Goal: Transaction & Acquisition: Book appointment/travel/reservation

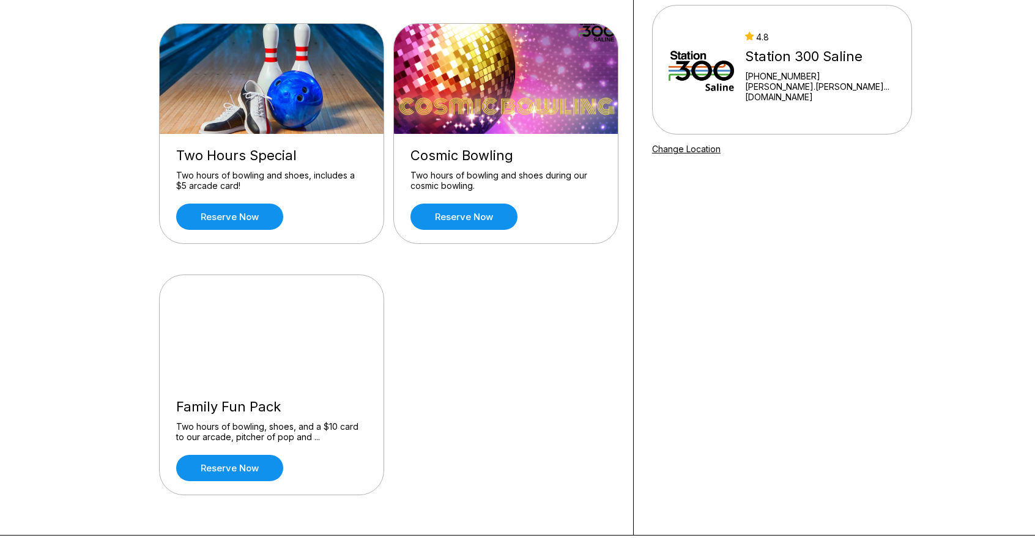
scroll to position [109, 0]
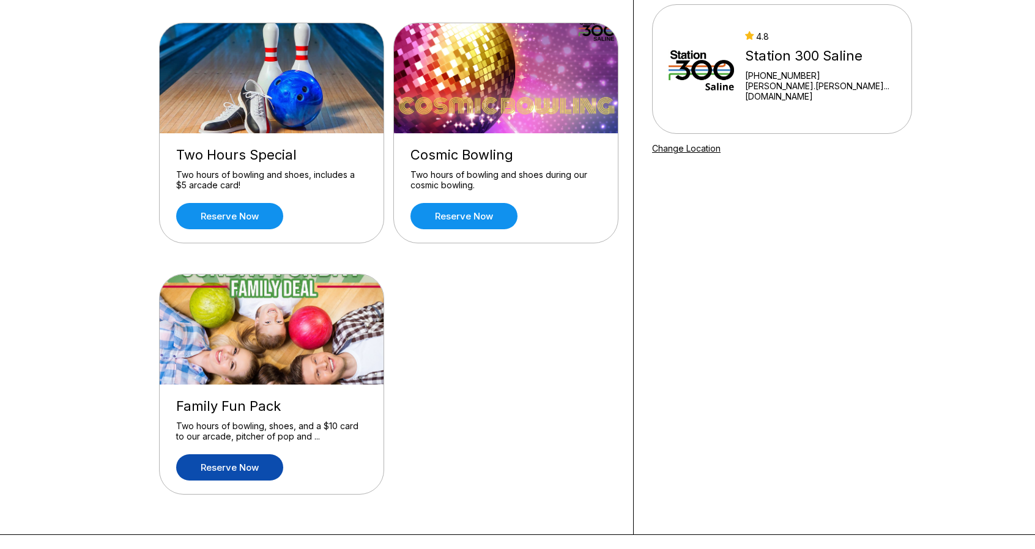
click at [249, 470] on link "Reserve now" at bounding box center [229, 467] width 107 height 26
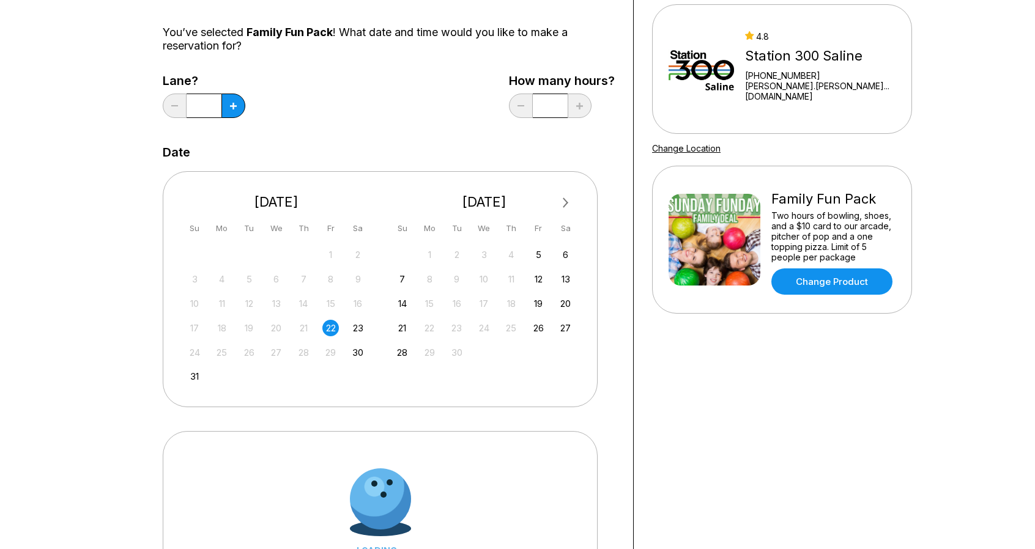
scroll to position [0, 0]
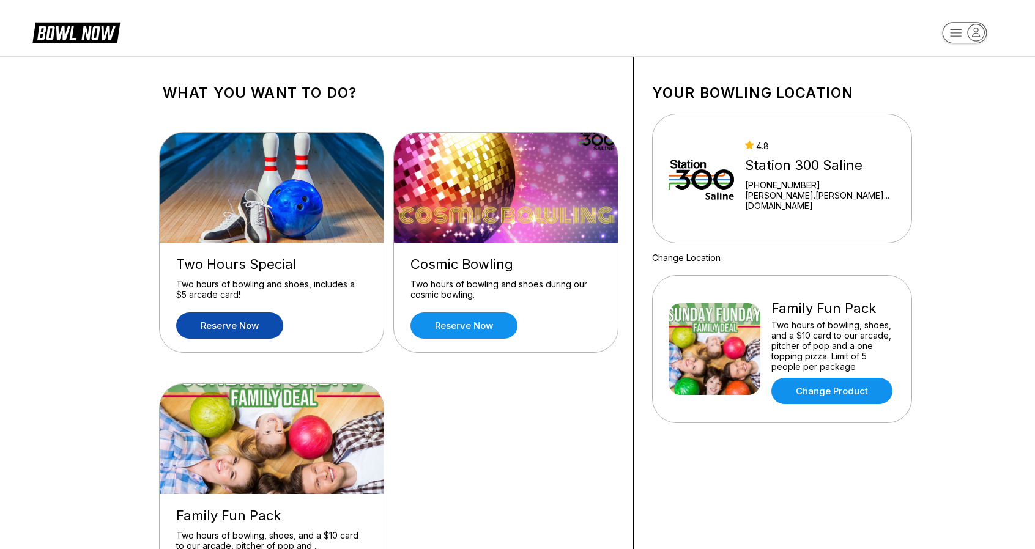
click at [242, 327] on link "Reserve now" at bounding box center [229, 325] width 107 height 26
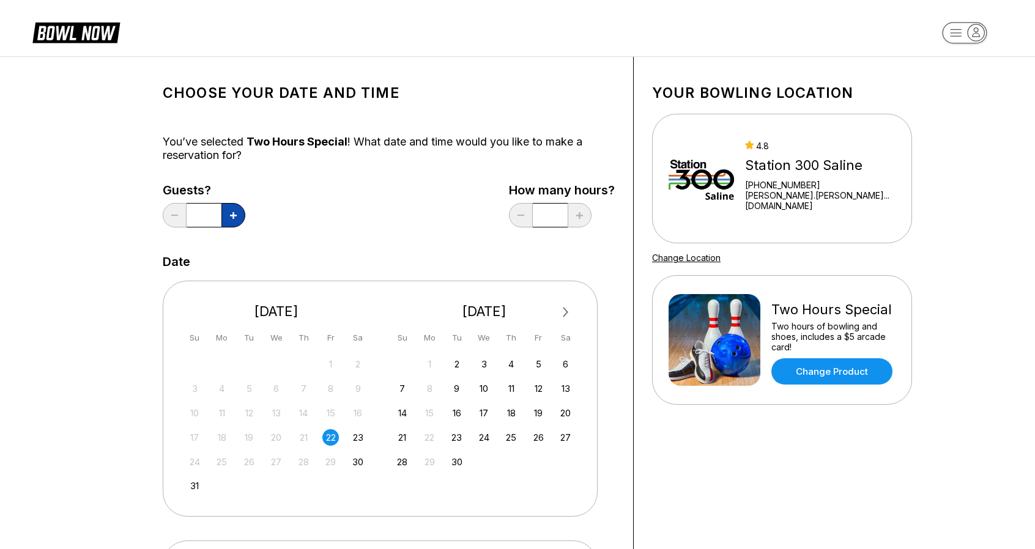
click at [232, 217] on icon at bounding box center [233, 215] width 7 height 7
type input "*"
click at [786, 185] on div "[PHONE_NUMBER]" at bounding box center [820, 185] width 150 height 10
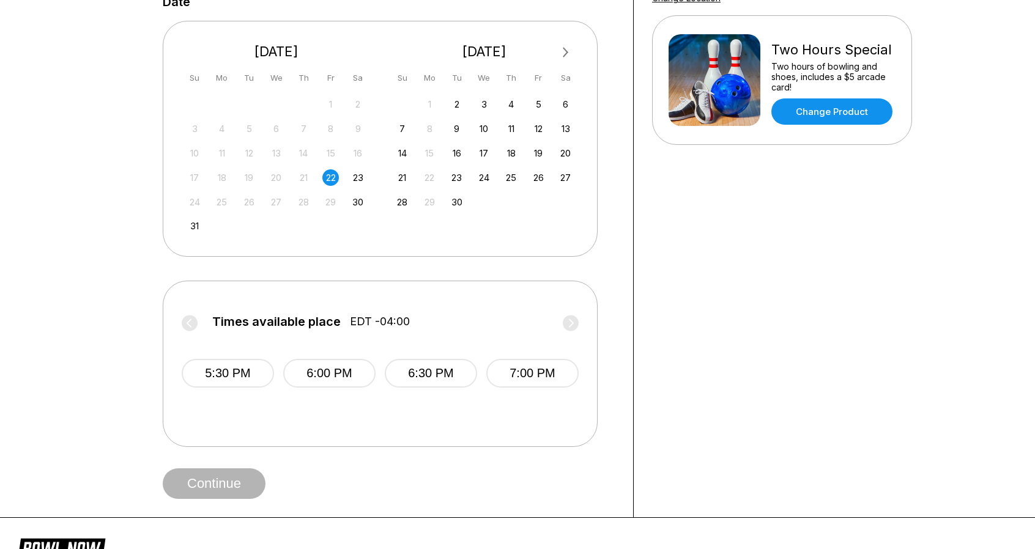
scroll to position [259, 0]
click at [319, 382] on button "6:00 PM" at bounding box center [329, 374] width 92 height 29
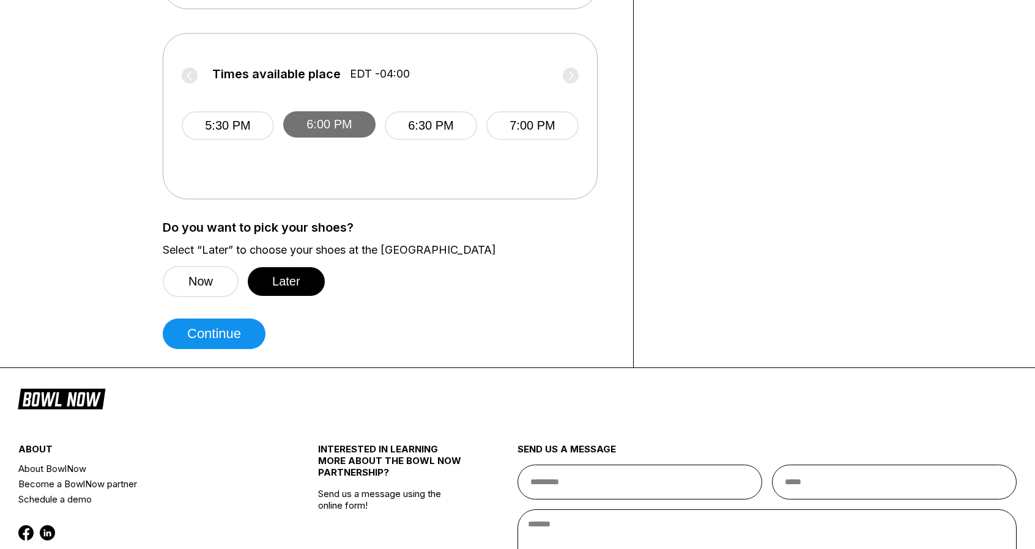
scroll to position [540, 0]
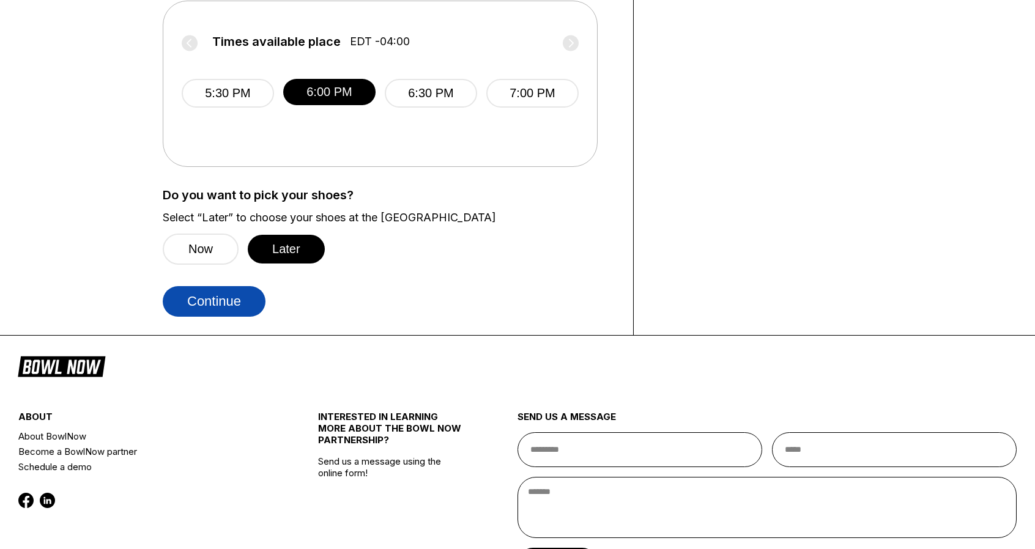
click at [228, 295] on button "Continue" at bounding box center [214, 301] width 103 height 31
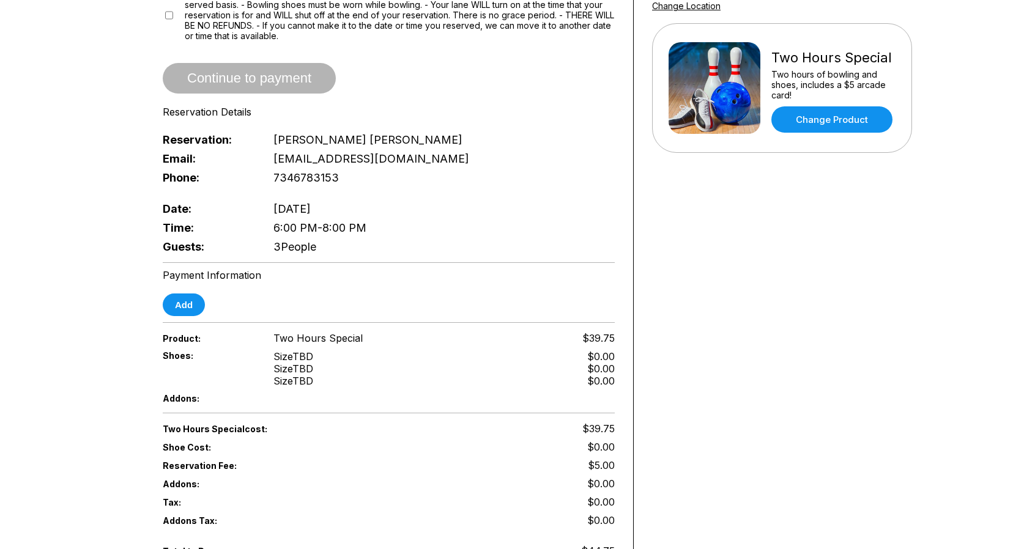
scroll to position [251, 0]
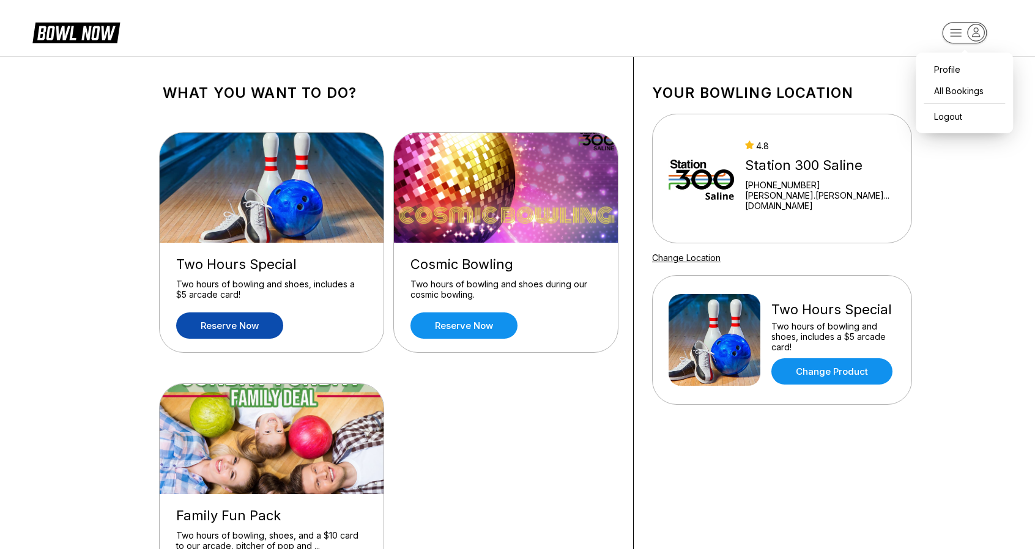
click at [958, 32] on rect "button" at bounding box center [964, 32] width 45 height 21
click at [820, 161] on div "4.8 Station 300 Saline [PHONE_NUMBER] [PERSON_NAME].[PERSON_NAME]...[DOMAIN_NAM…" at bounding box center [820, 179] width 150 height 76
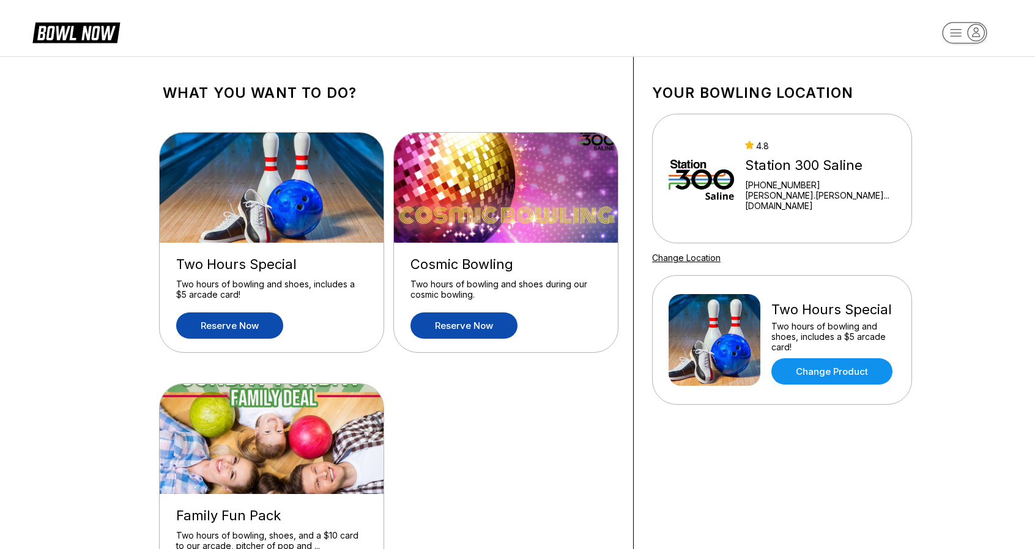
click at [484, 324] on link "Reserve now" at bounding box center [463, 325] width 107 height 26
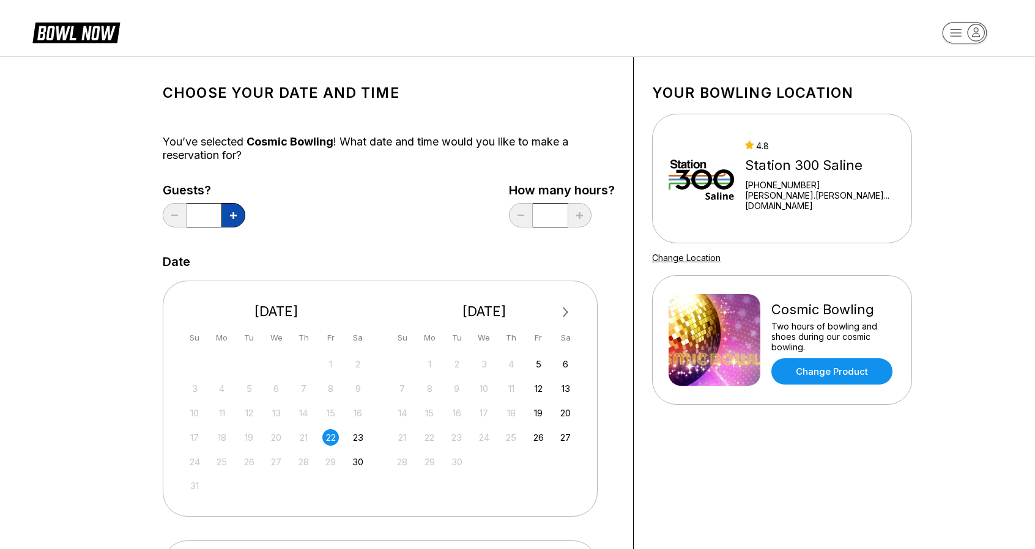
click at [232, 216] on icon at bounding box center [233, 215] width 7 height 7
type input "*"
click at [828, 363] on link "Change Product" at bounding box center [831, 371] width 121 height 26
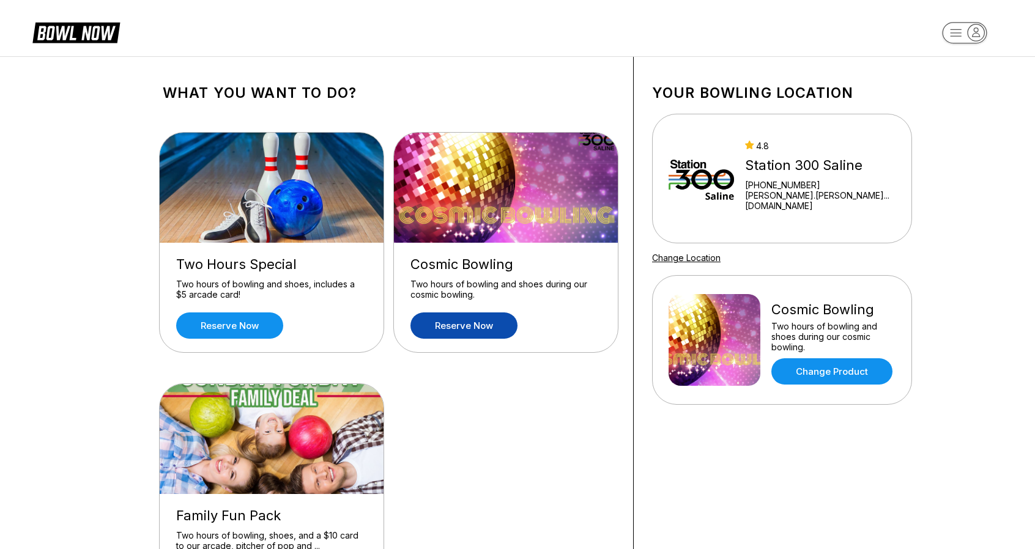
click at [92, 32] on icon at bounding box center [75, 31] width 87 height 23
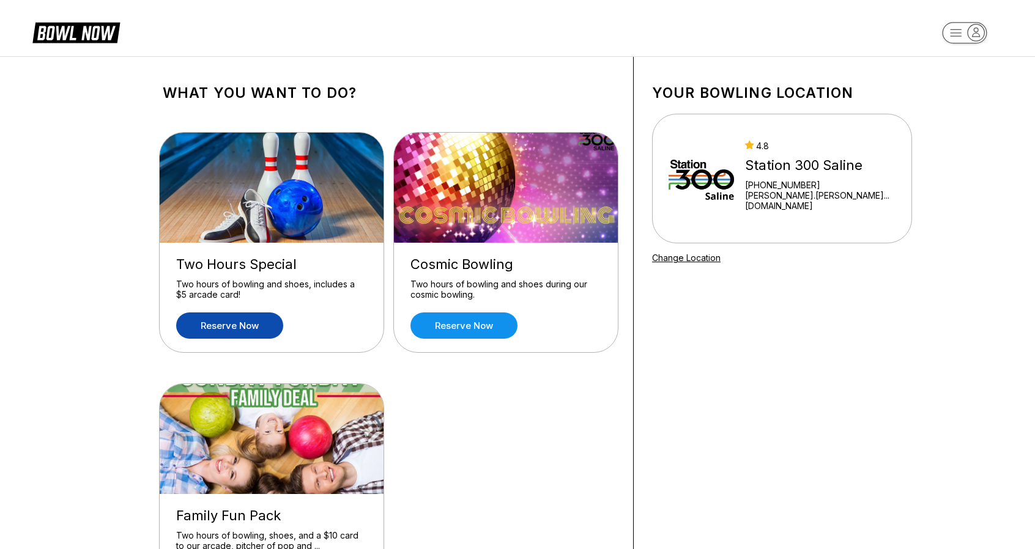
click at [229, 324] on link "Reserve now" at bounding box center [229, 325] width 107 height 26
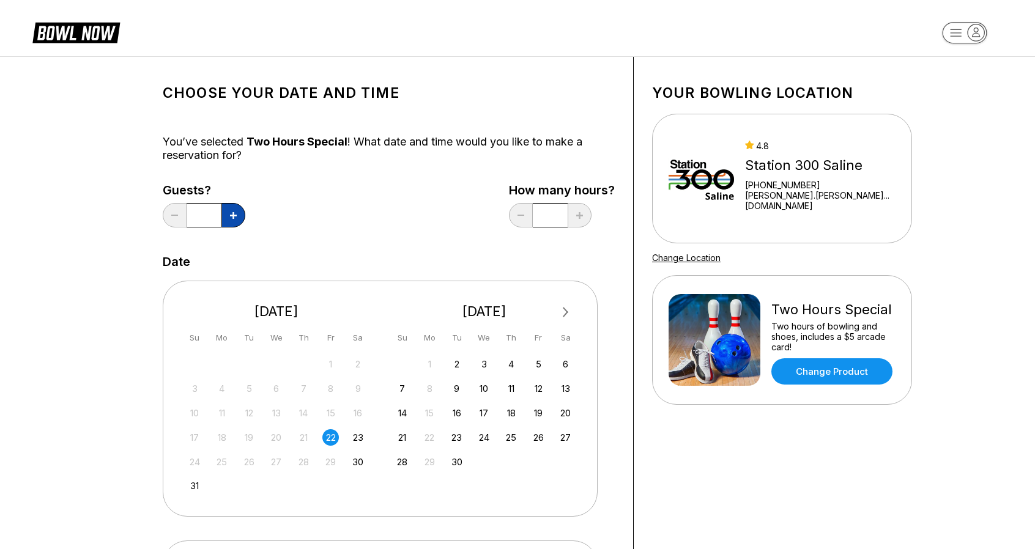
click at [237, 217] on button at bounding box center [233, 215] width 24 height 24
type input "*"
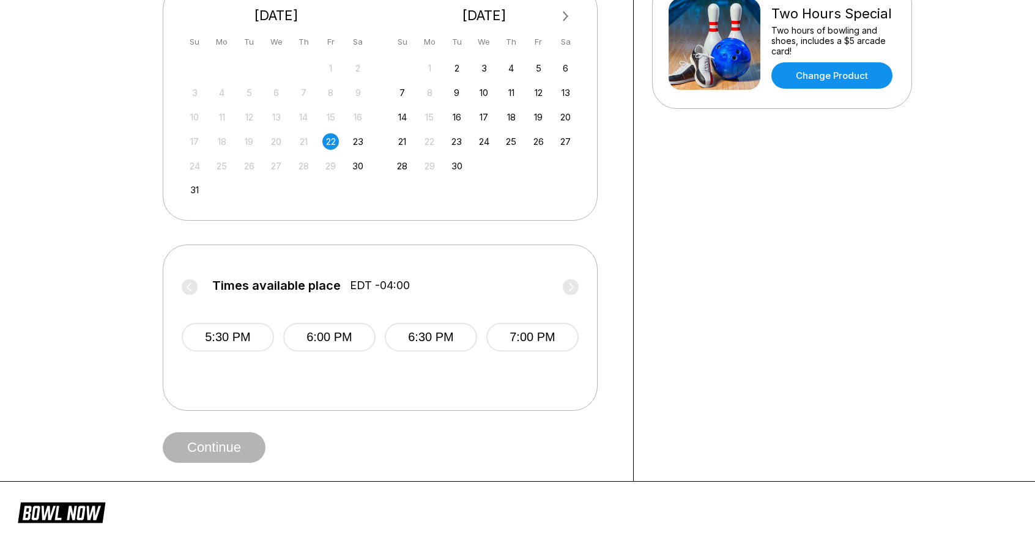
scroll to position [298, 0]
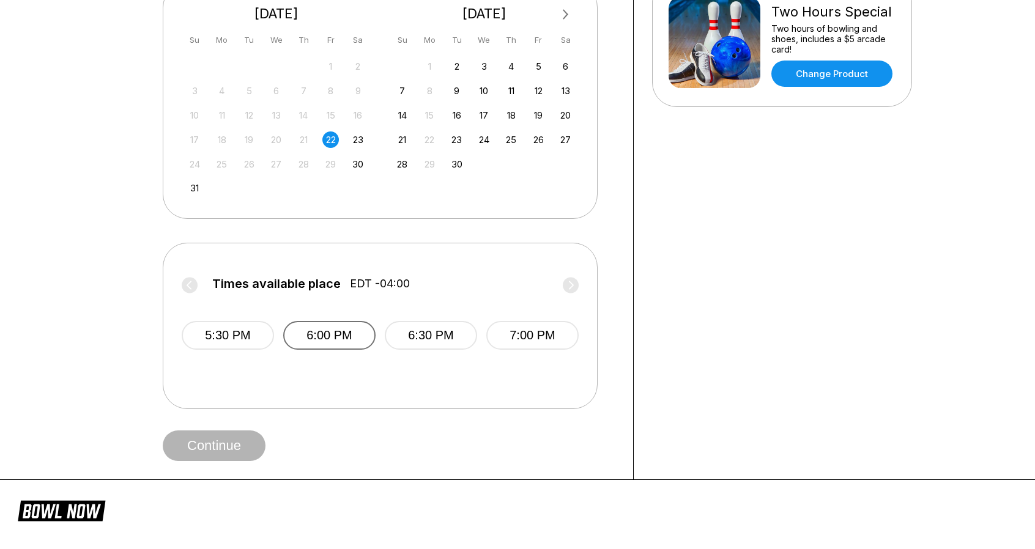
click at [322, 335] on button "6:00 PM" at bounding box center [329, 335] width 92 height 29
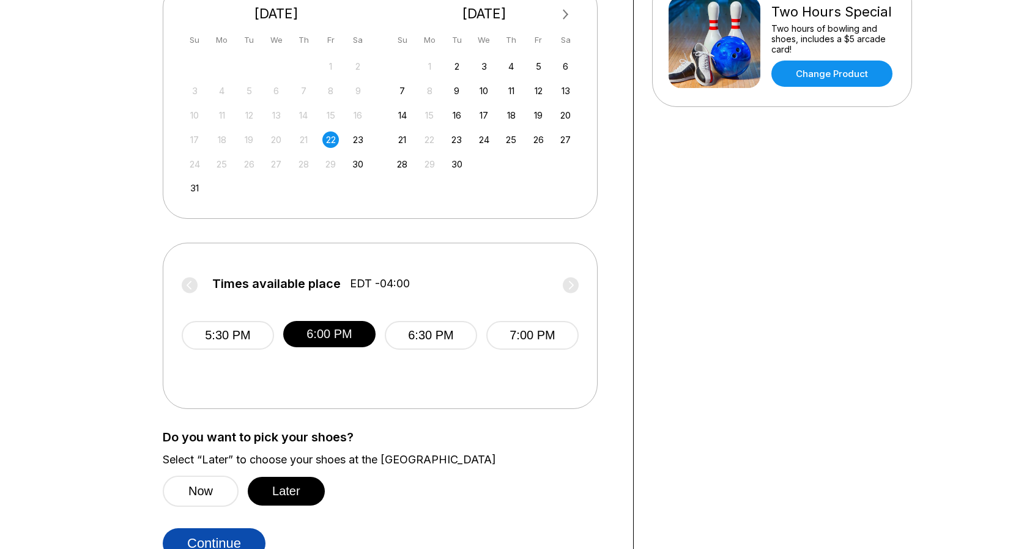
click at [210, 538] on button "Continue" at bounding box center [214, 543] width 103 height 31
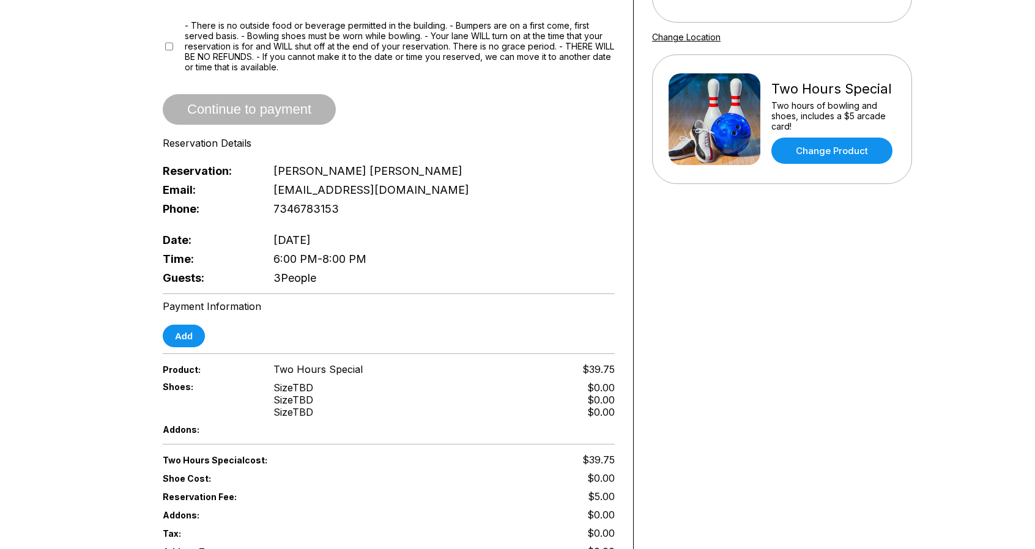
scroll to position [220, 0]
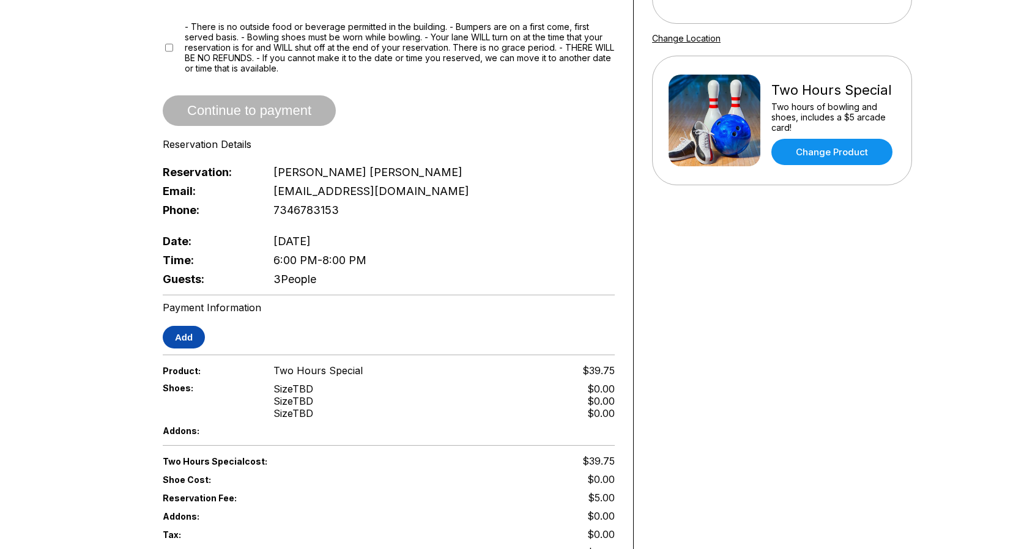
click at [182, 326] on button "Add" at bounding box center [184, 337] width 42 height 23
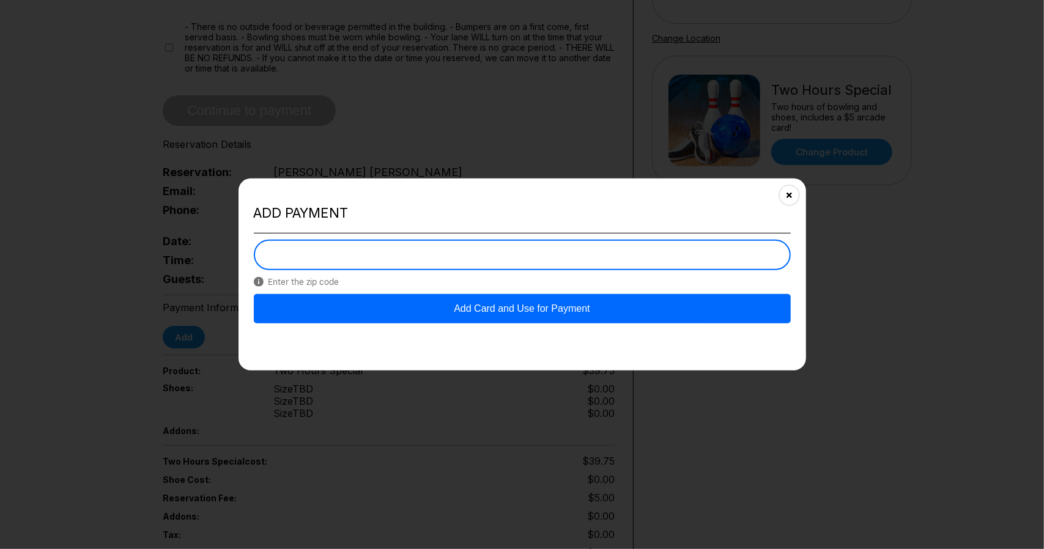
click at [563, 312] on button "Add Card and Use for Payment" at bounding box center [522, 308] width 537 height 29
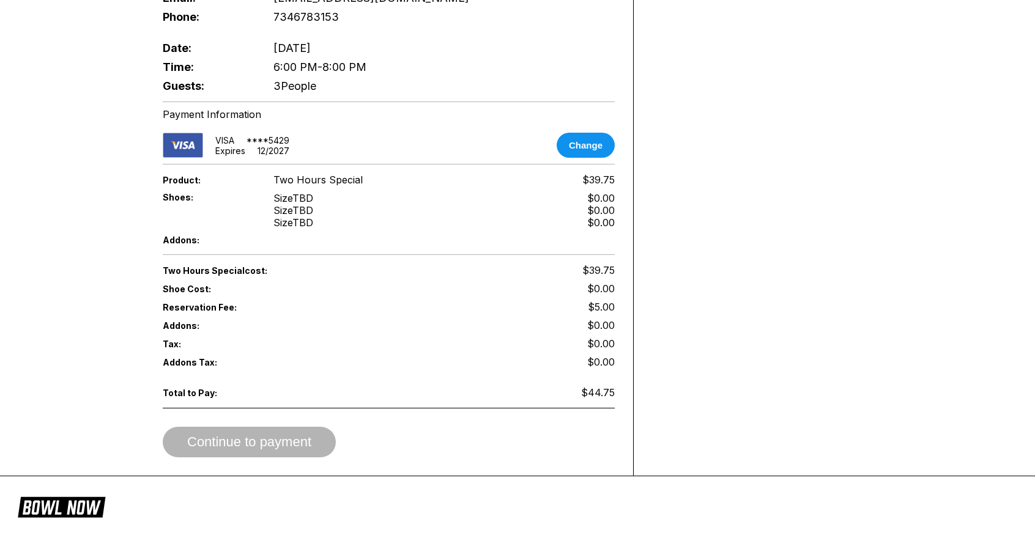
scroll to position [417, 0]
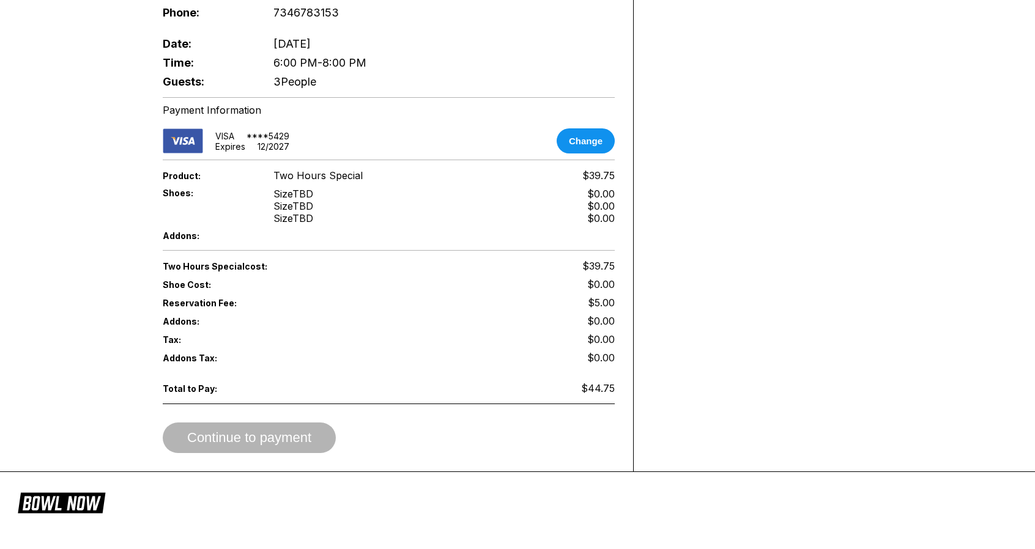
click at [271, 423] on div "Continue to payment" at bounding box center [389, 438] width 452 height 31
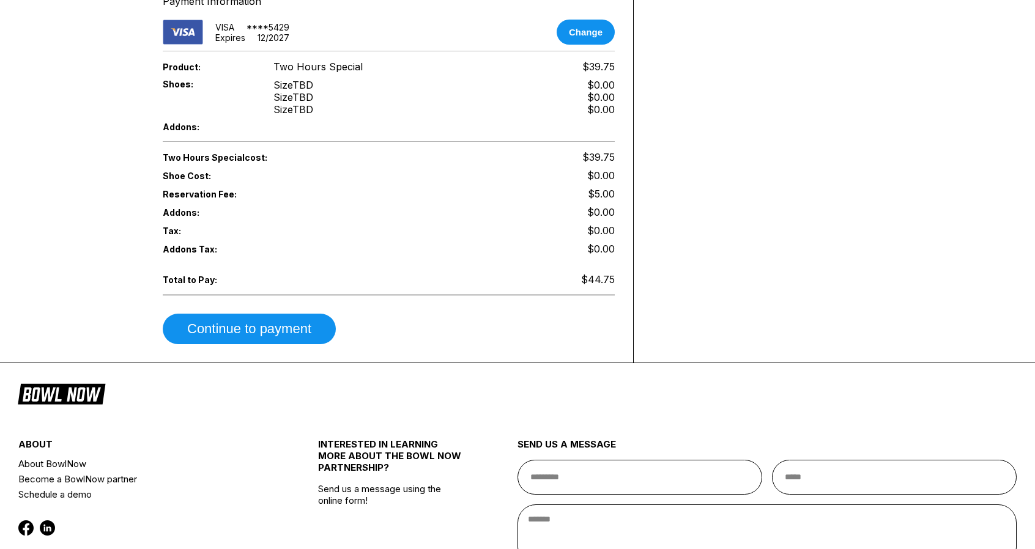
scroll to position [526, 0]
click at [234, 314] on button "Continue to payment" at bounding box center [249, 329] width 173 height 31
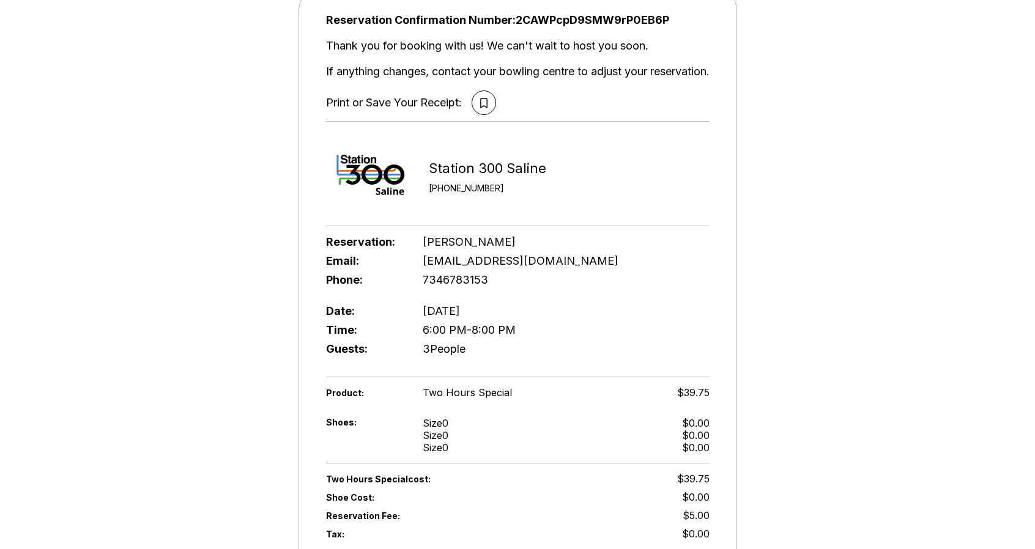
scroll to position [0, 0]
